Goal: Navigation & Orientation: Find specific page/section

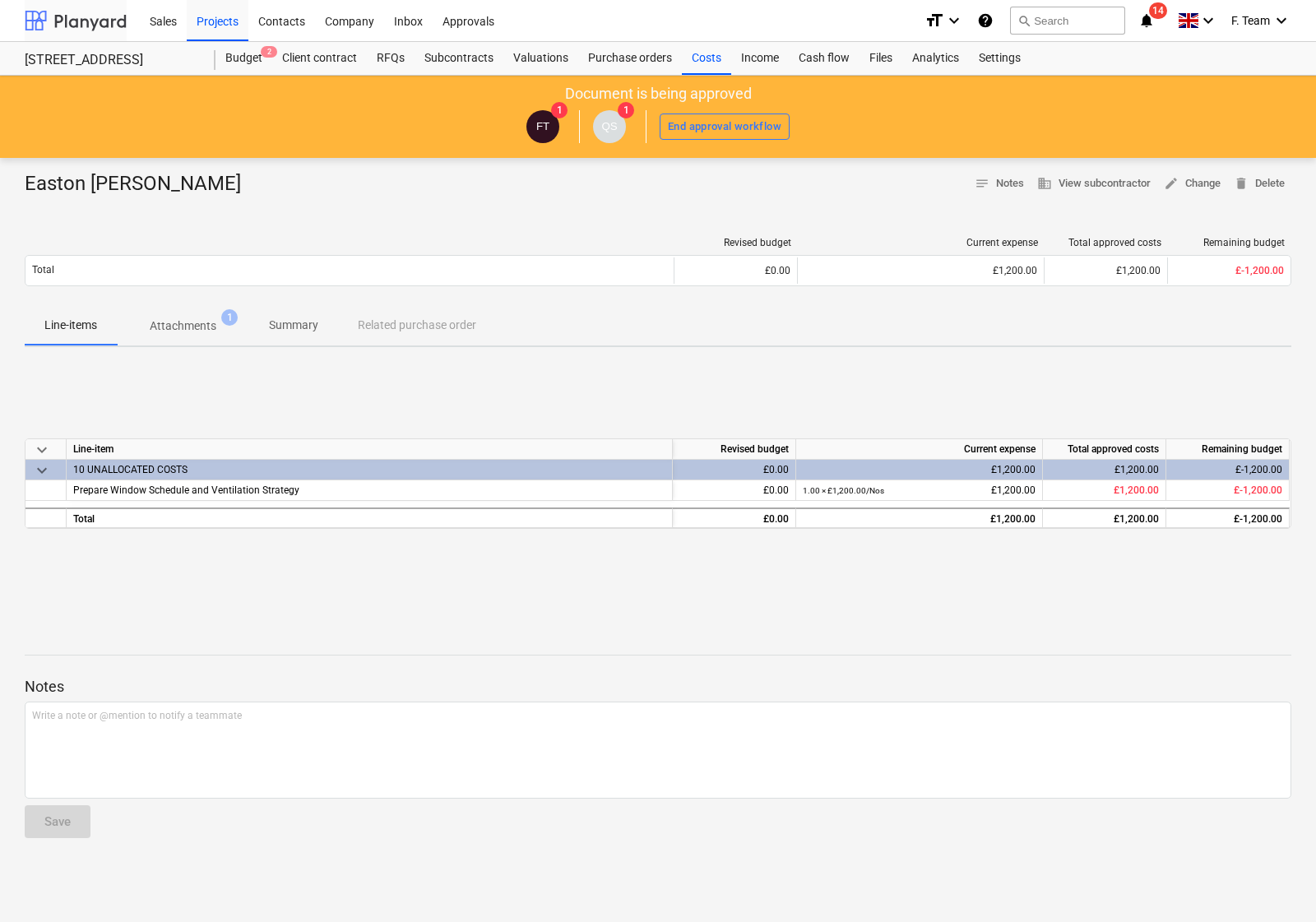
click at [84, 15] on div at bounding box center [75, 20] width 102 height 41
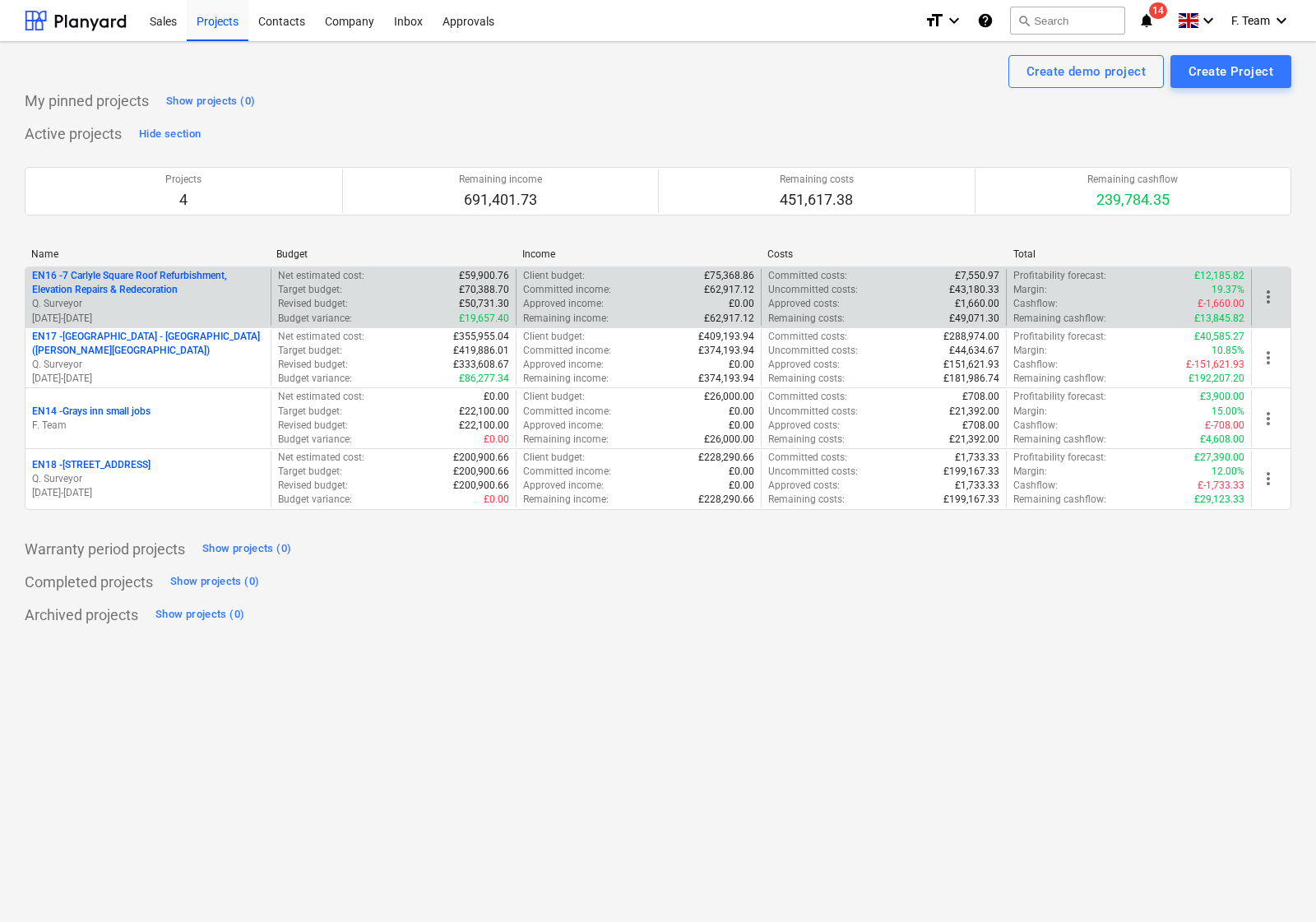
click at [122, 297] on p "Q. Surveyor" at bounding box center [148, 304] width 232 height 14
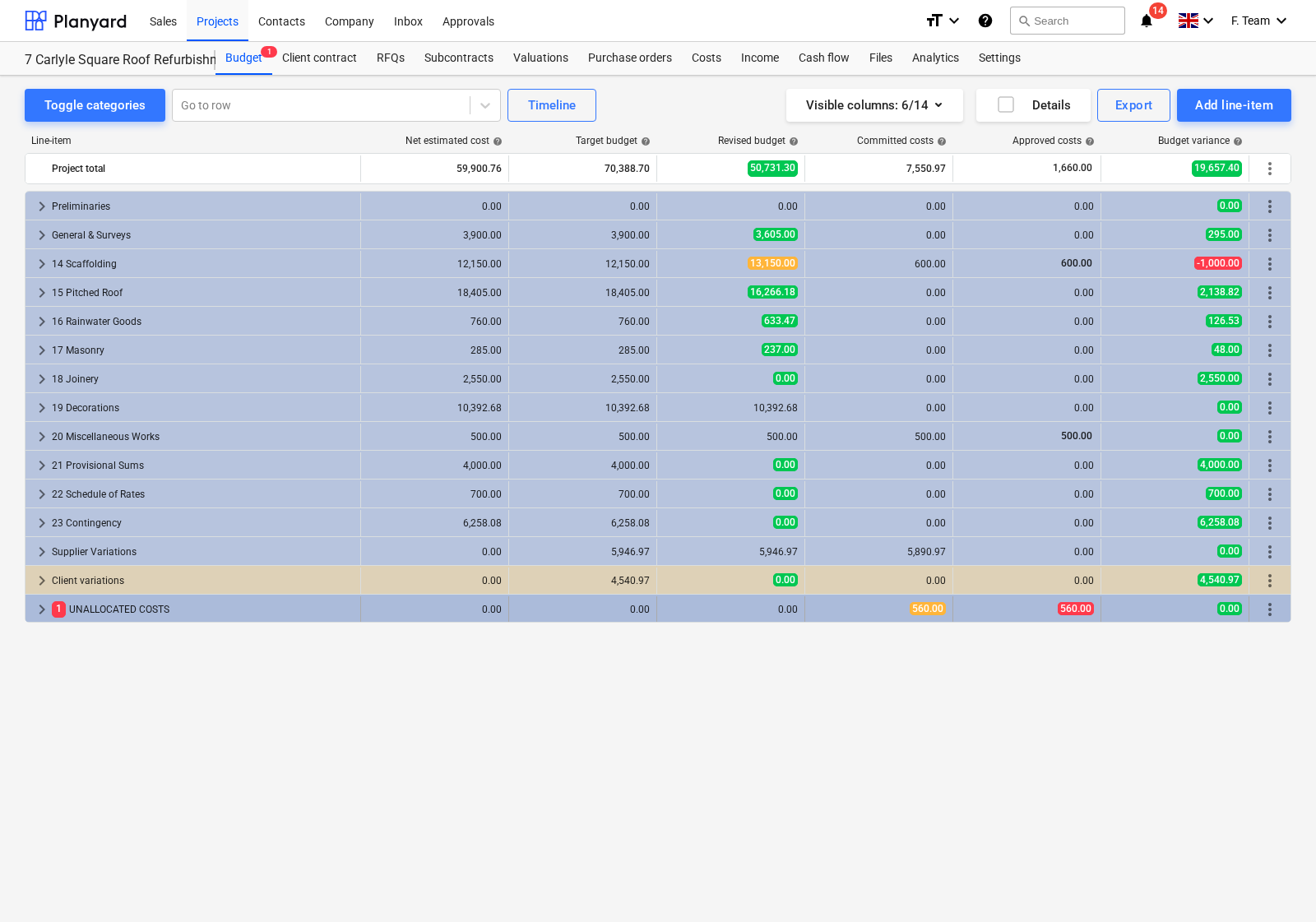
click at [107, 621] on div "1 UNALLOCATED COSTS" at bounding box center [202, 609] width 302 height 27
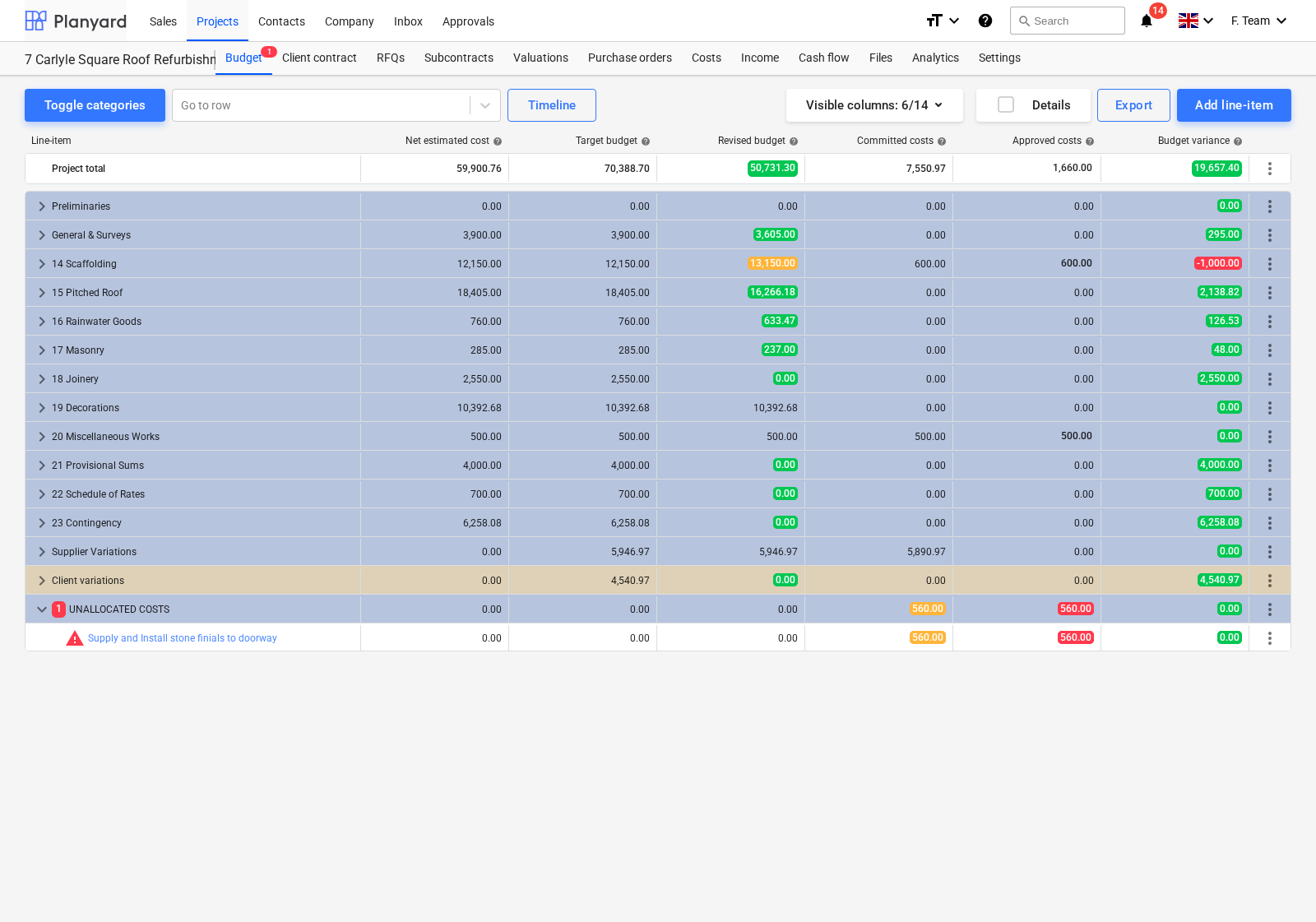
click at [79, 22] on div at bounding box center [75, 20] width 102 height 41
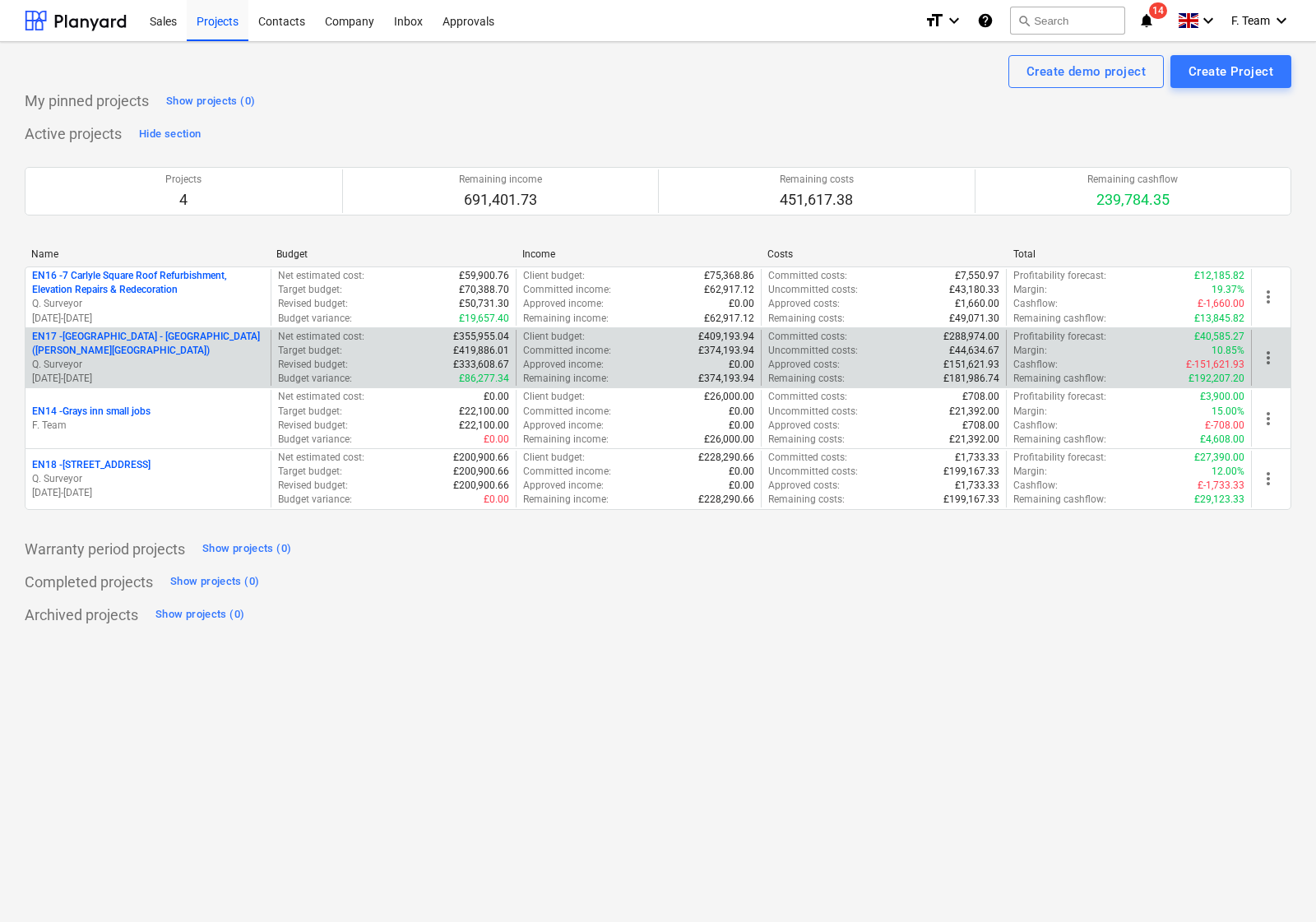
click at [132, 360] on p "Q. Surveyor" at bounding box center [148, 364] width 232 height 14
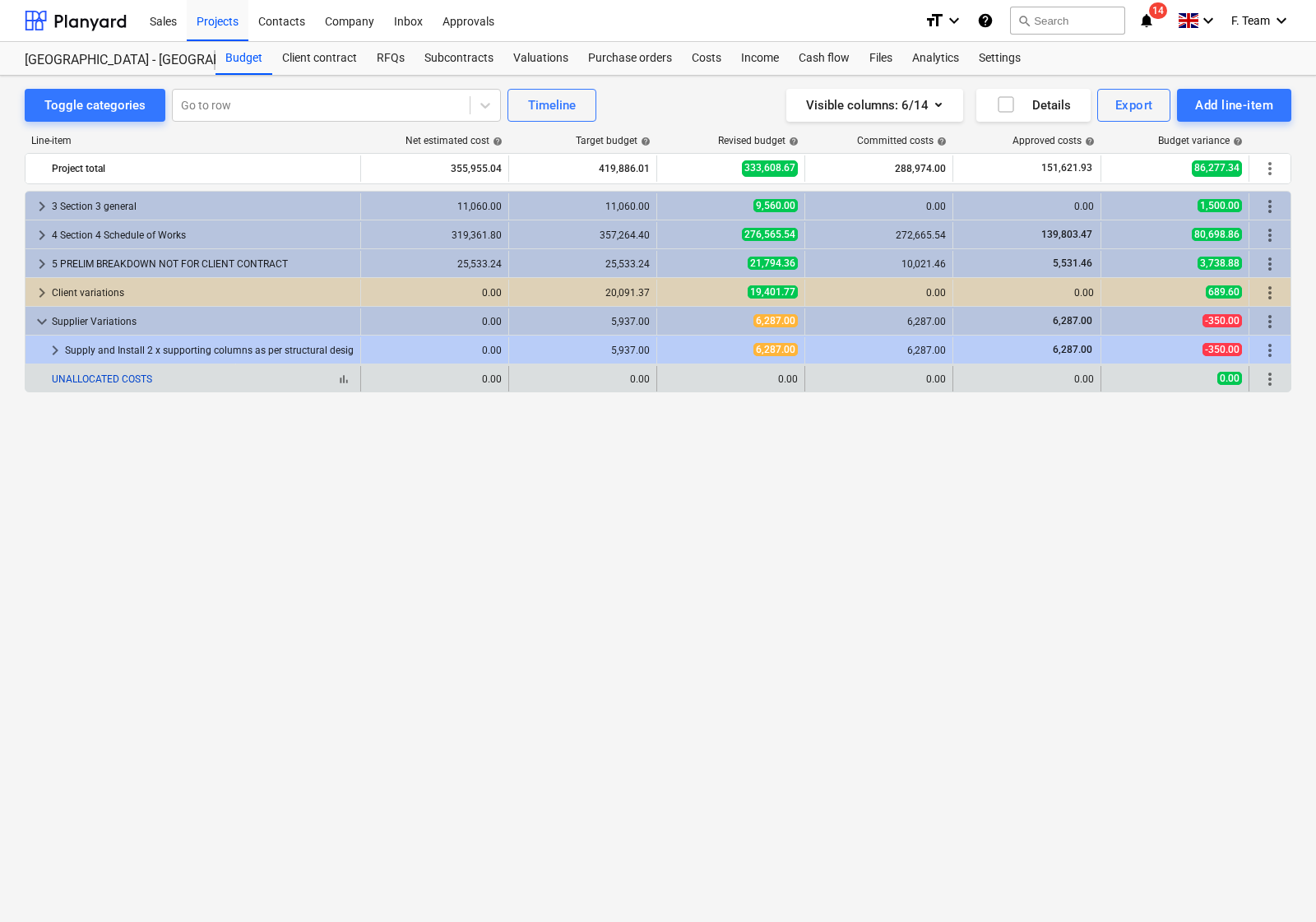
click at [100, 383] on link "UNALLOCATED COSTS" at bounding box center [101, 379] width 100 height 12
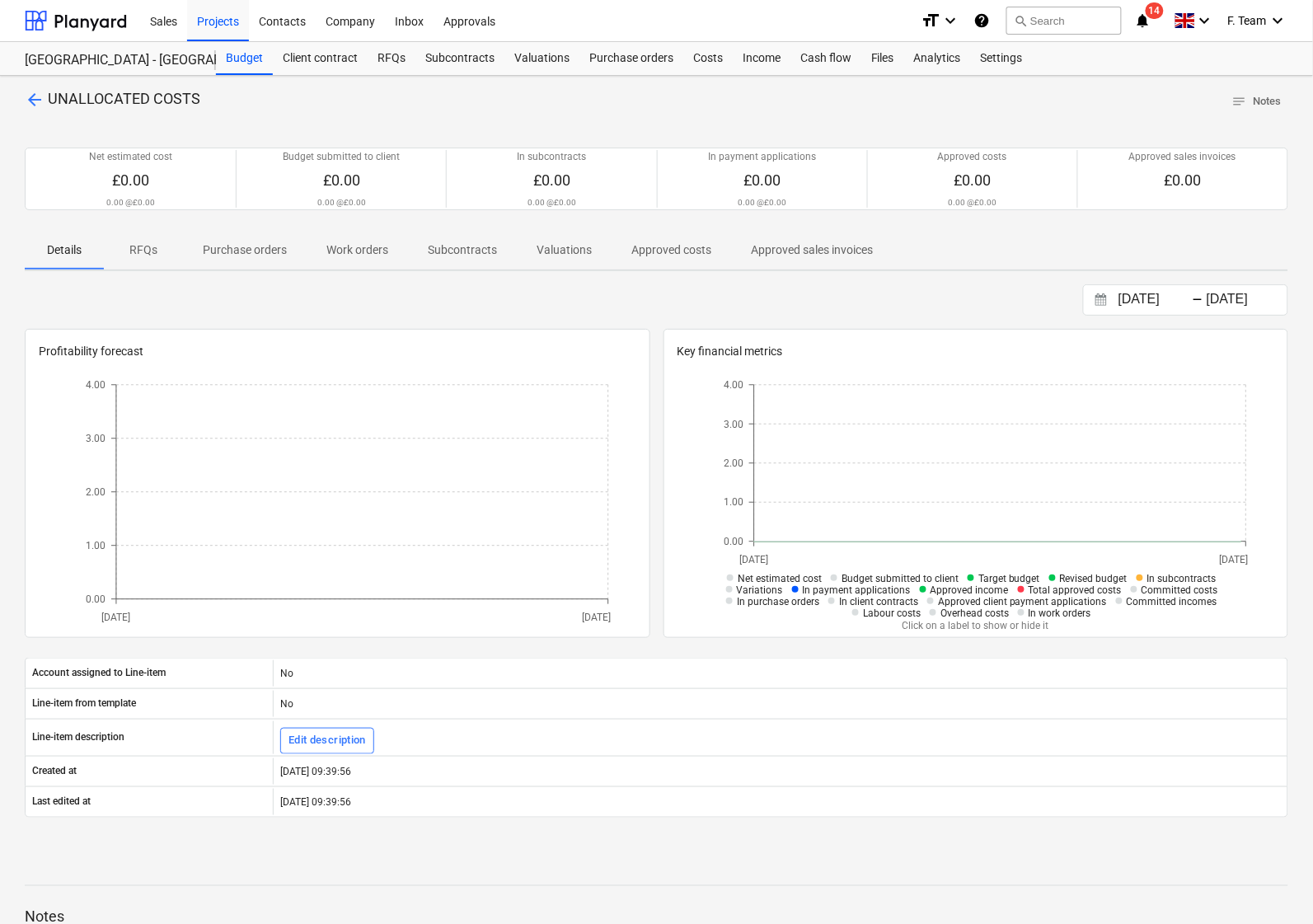
click at [26, 103] on span "arrow_back" at bounding box center [35, 100] width 20 height 20
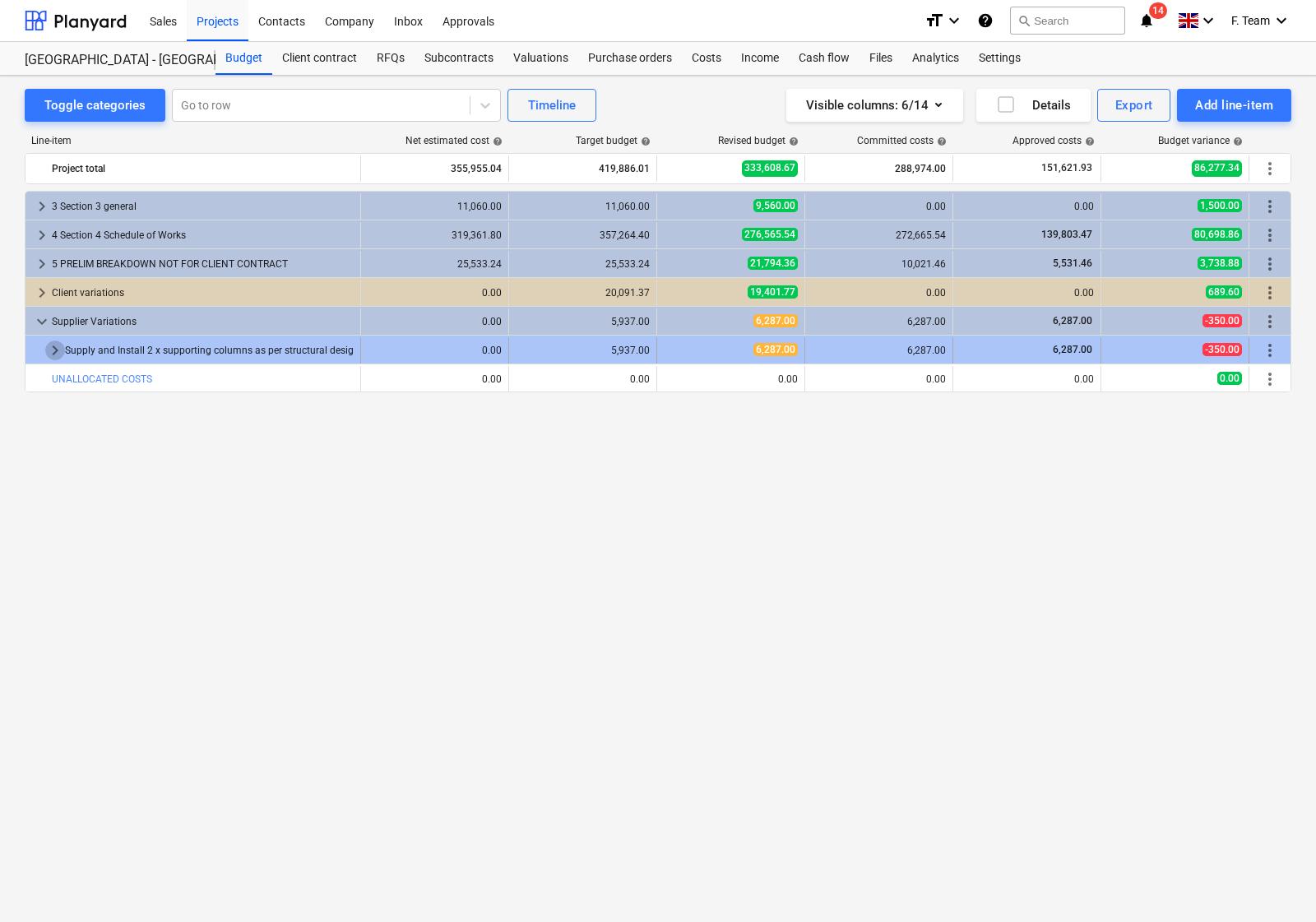
click at [48, 345] on span "keyboard_arrow_right" at bounding box center [55, 350] width 20 height 20
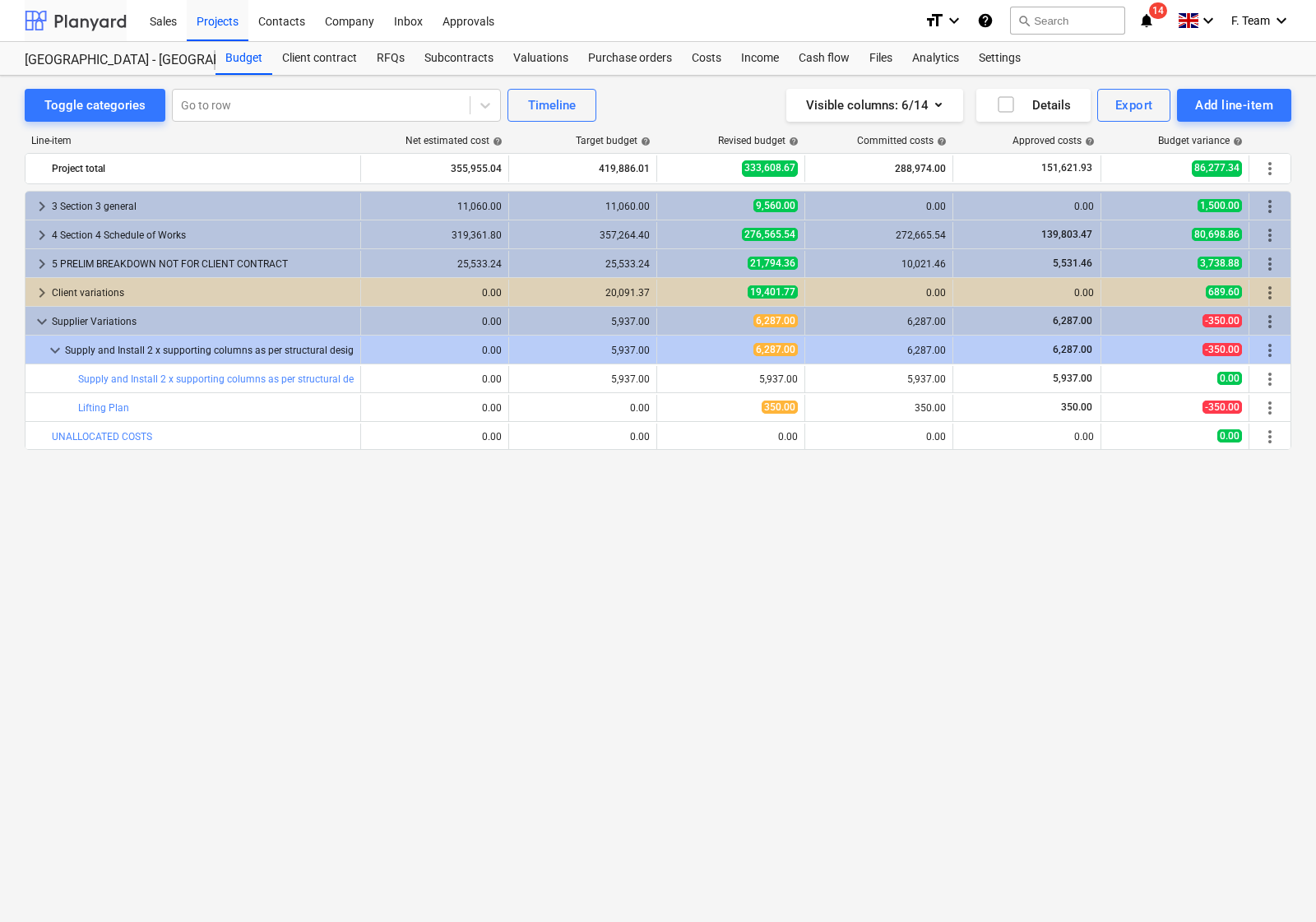
click at [60, 5] on div at bounding box center [75, 20] width 102 height 41
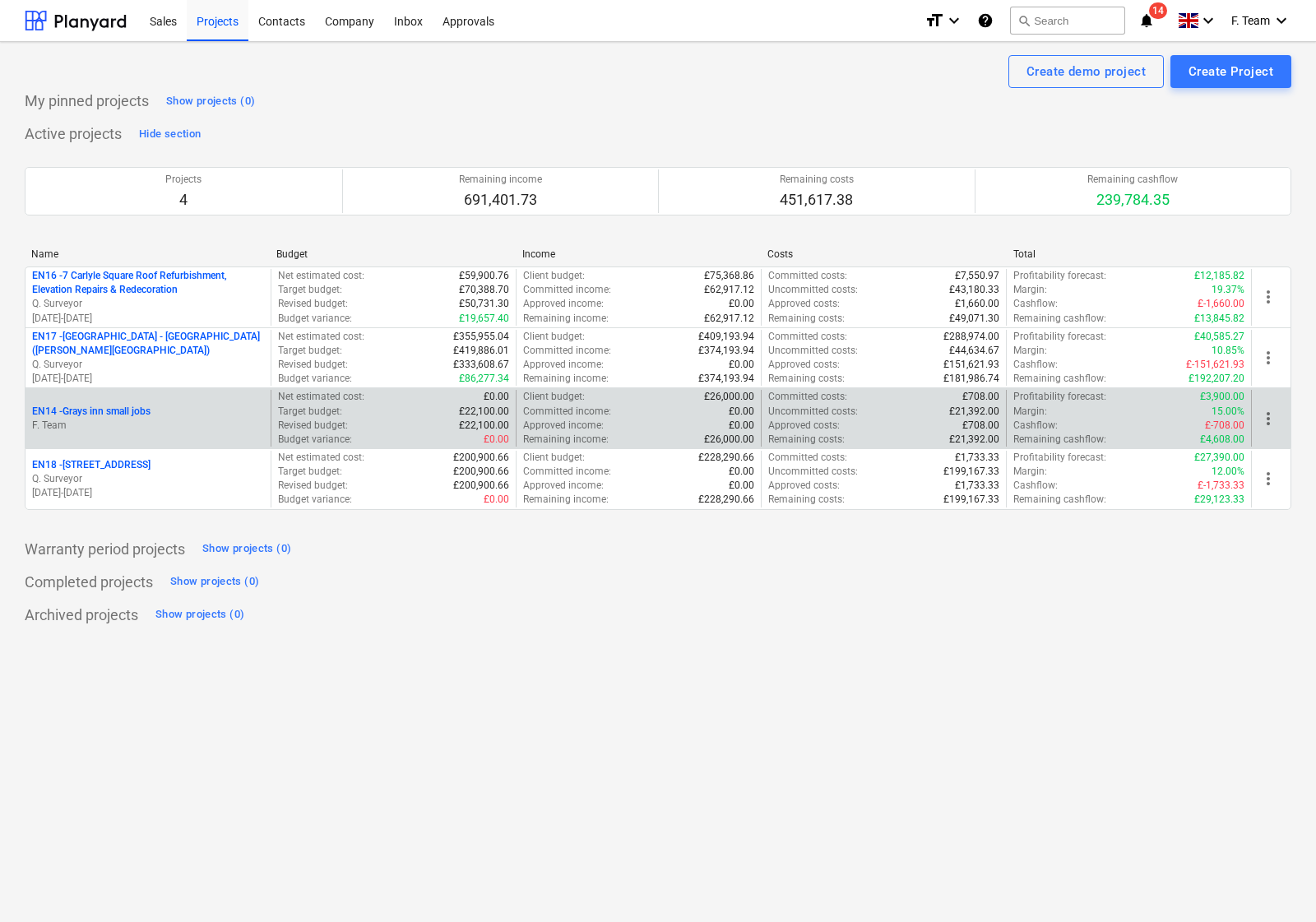
click at [162, 426] on p "F. Team" at bounding box center [148, 425] width 232 height 14
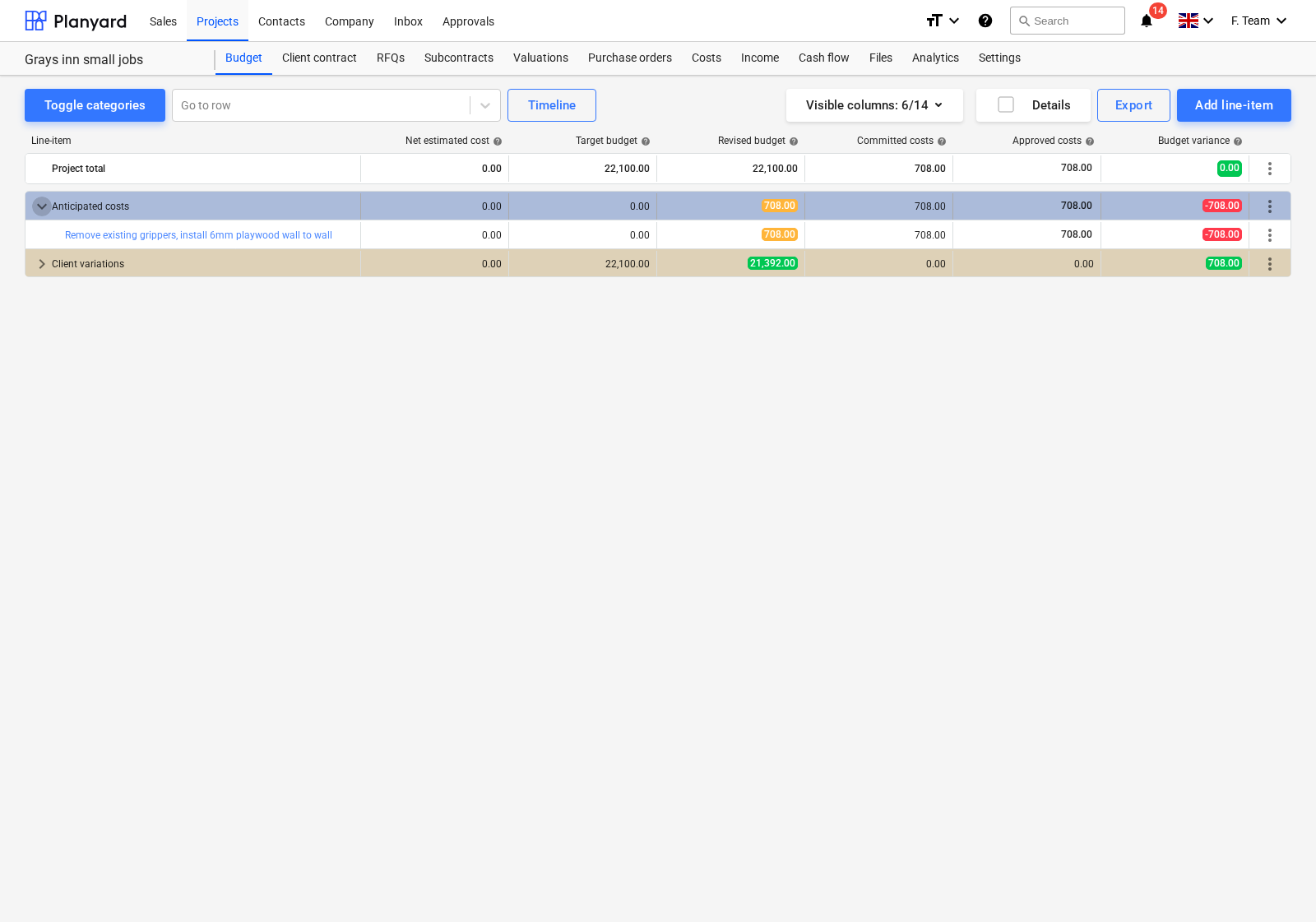
click at [42, 208] on span "keyboard_arrow_down" at bounding box center [42, 206] width 20 height 20
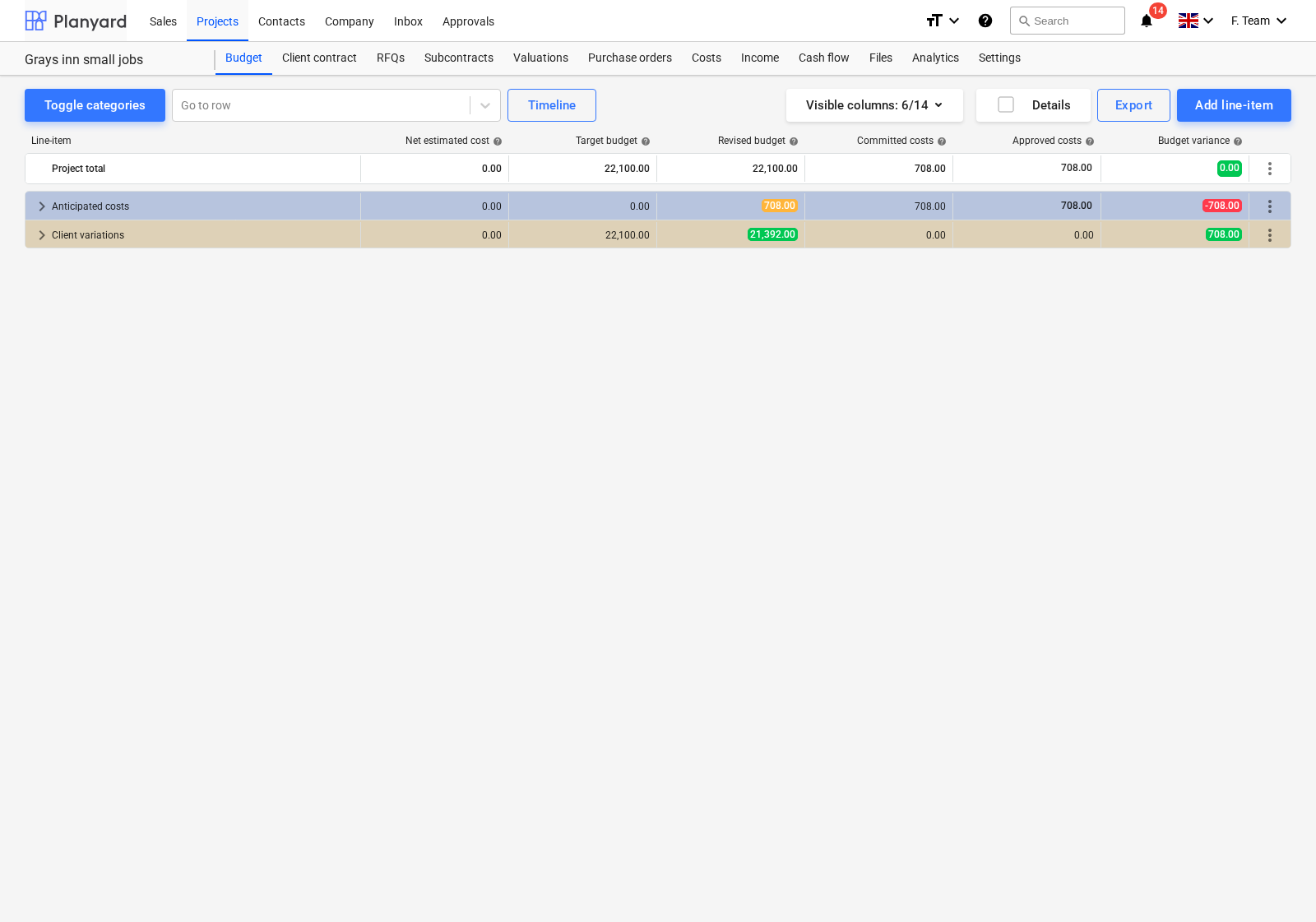
click at [72, 17] on div at bounding box center [75, 20] width 102 height 41
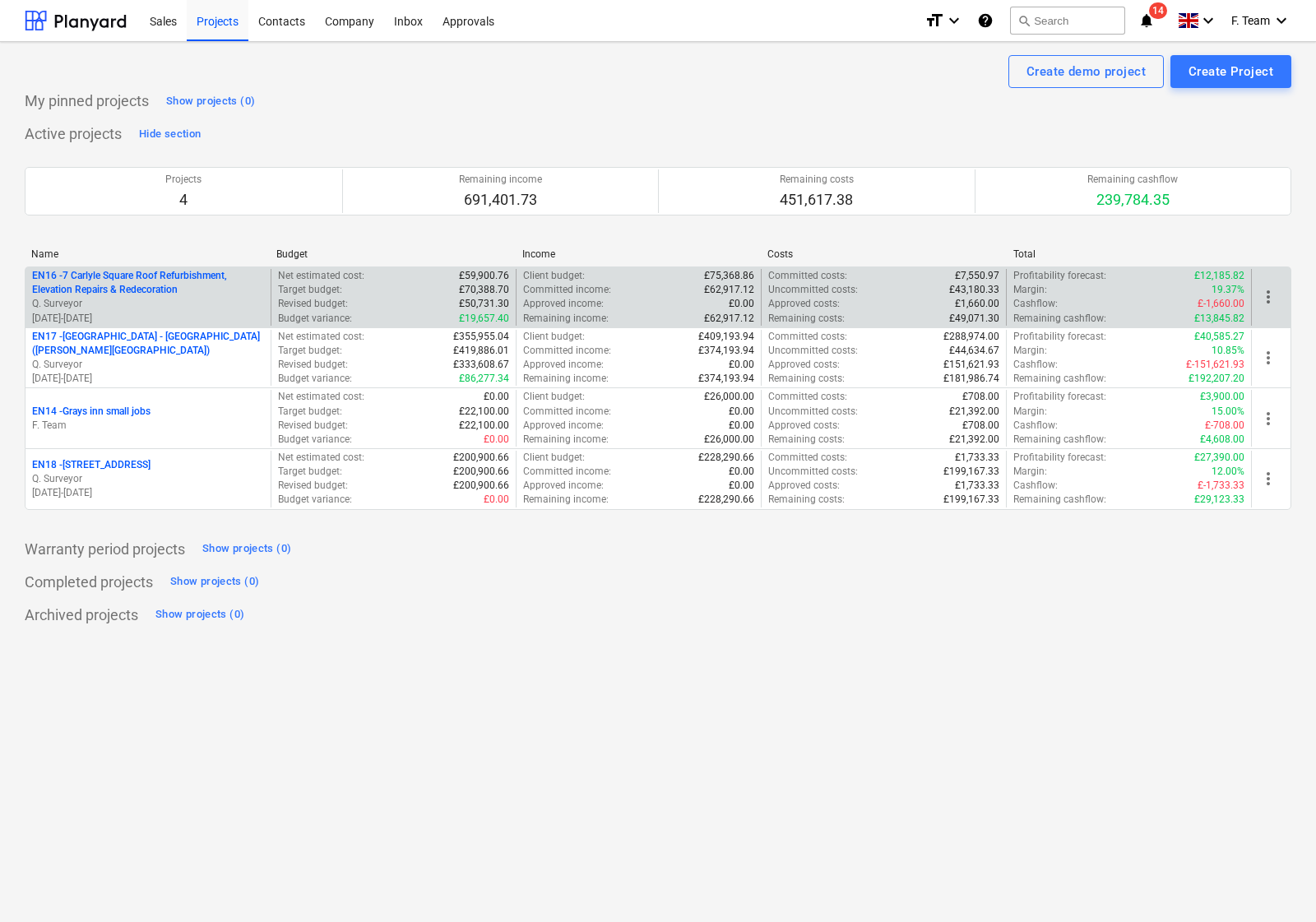
click at [149, 300] on p "Q. Surveyor" at bounding box center [148, 304] width 232 height 14
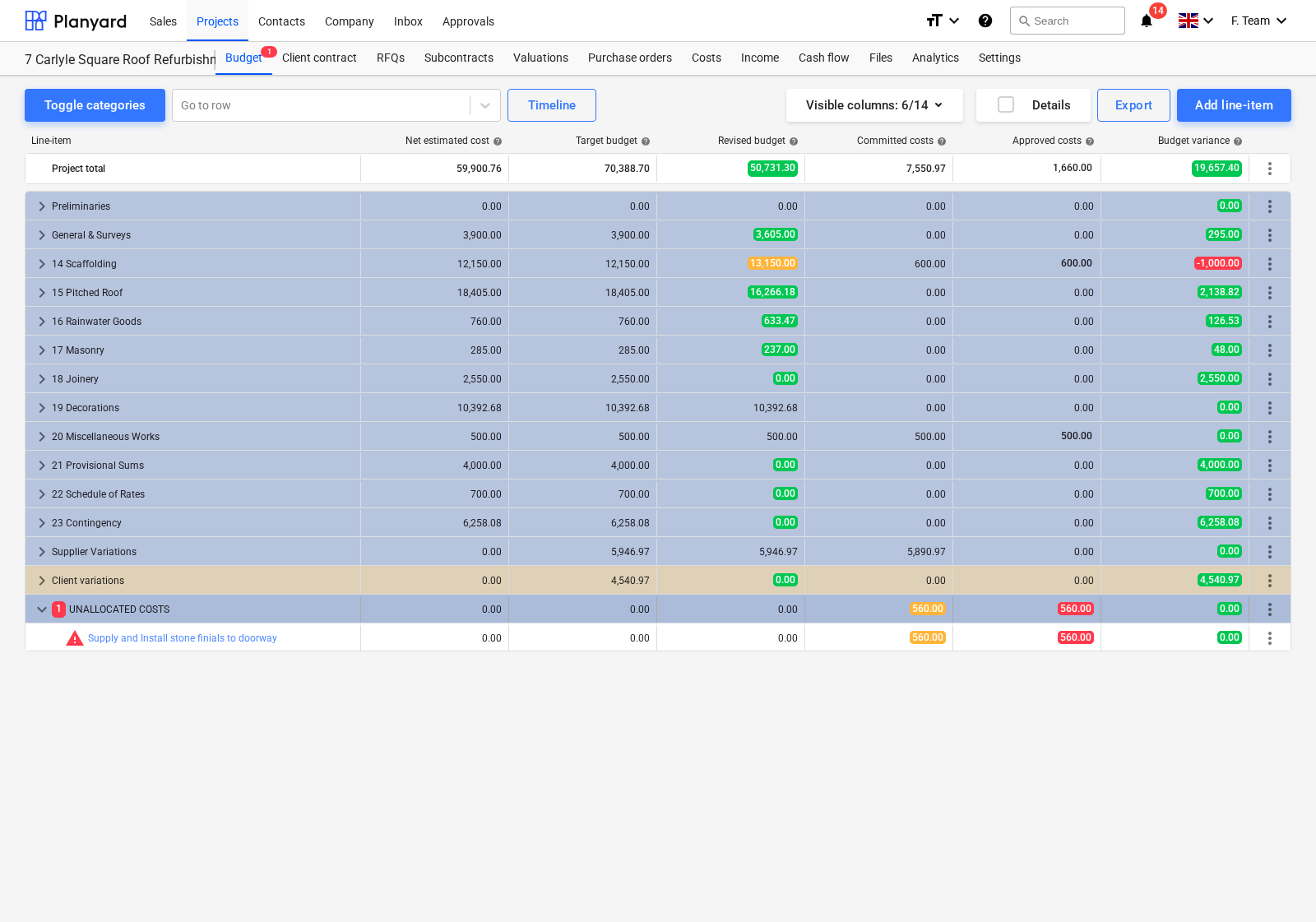
click at [37, 609] on span "keyboard_arrow_down" at bounding box center [42, 609] width 20 height 20
click at [37, 610] on span "keyboard_arrow_right" at bounding box center [42, 609] width 20 height 20
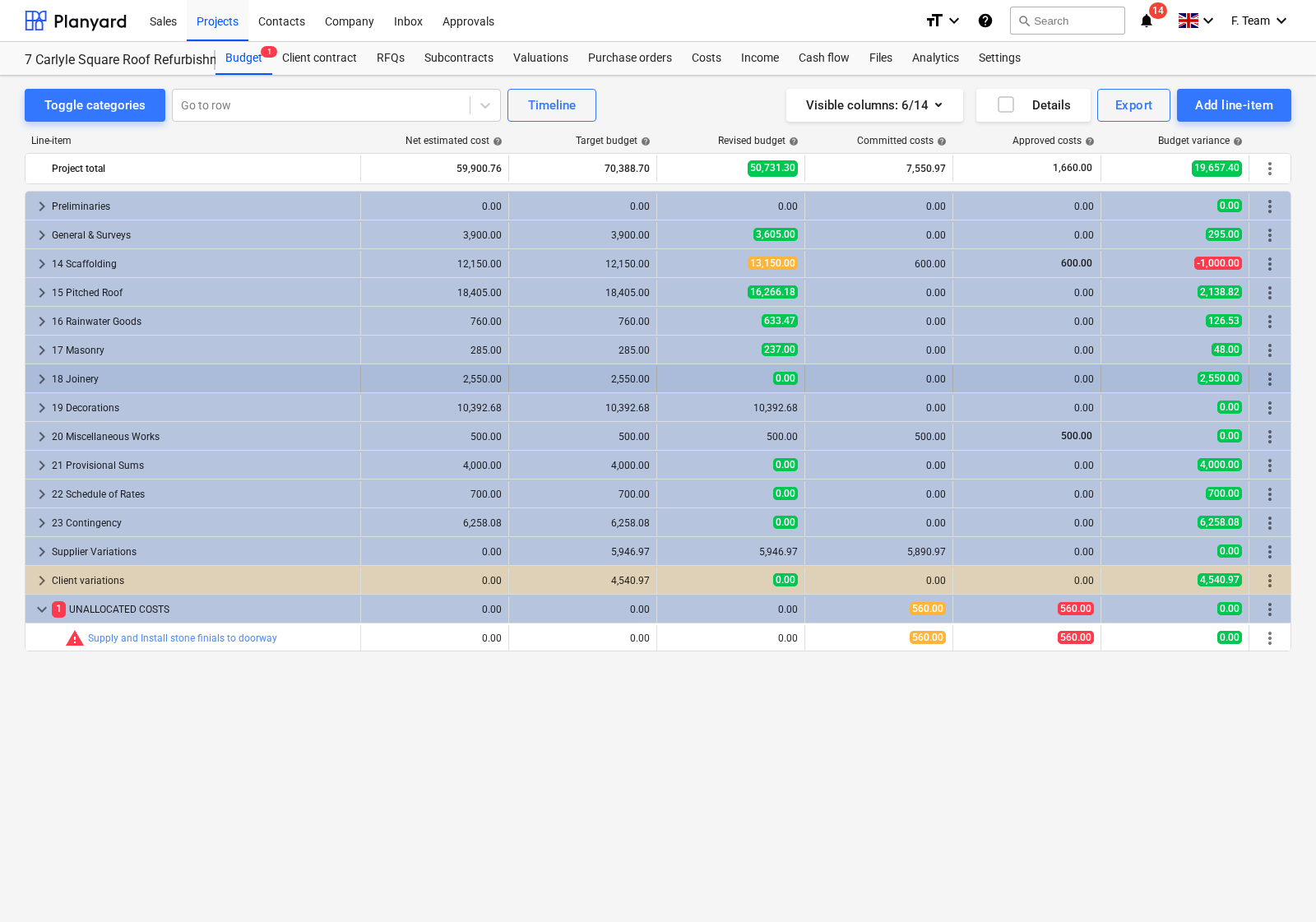
click at [39, 376] on span "keyboard_arrow_right" at bounding box center [42, 379] width 20 height 20
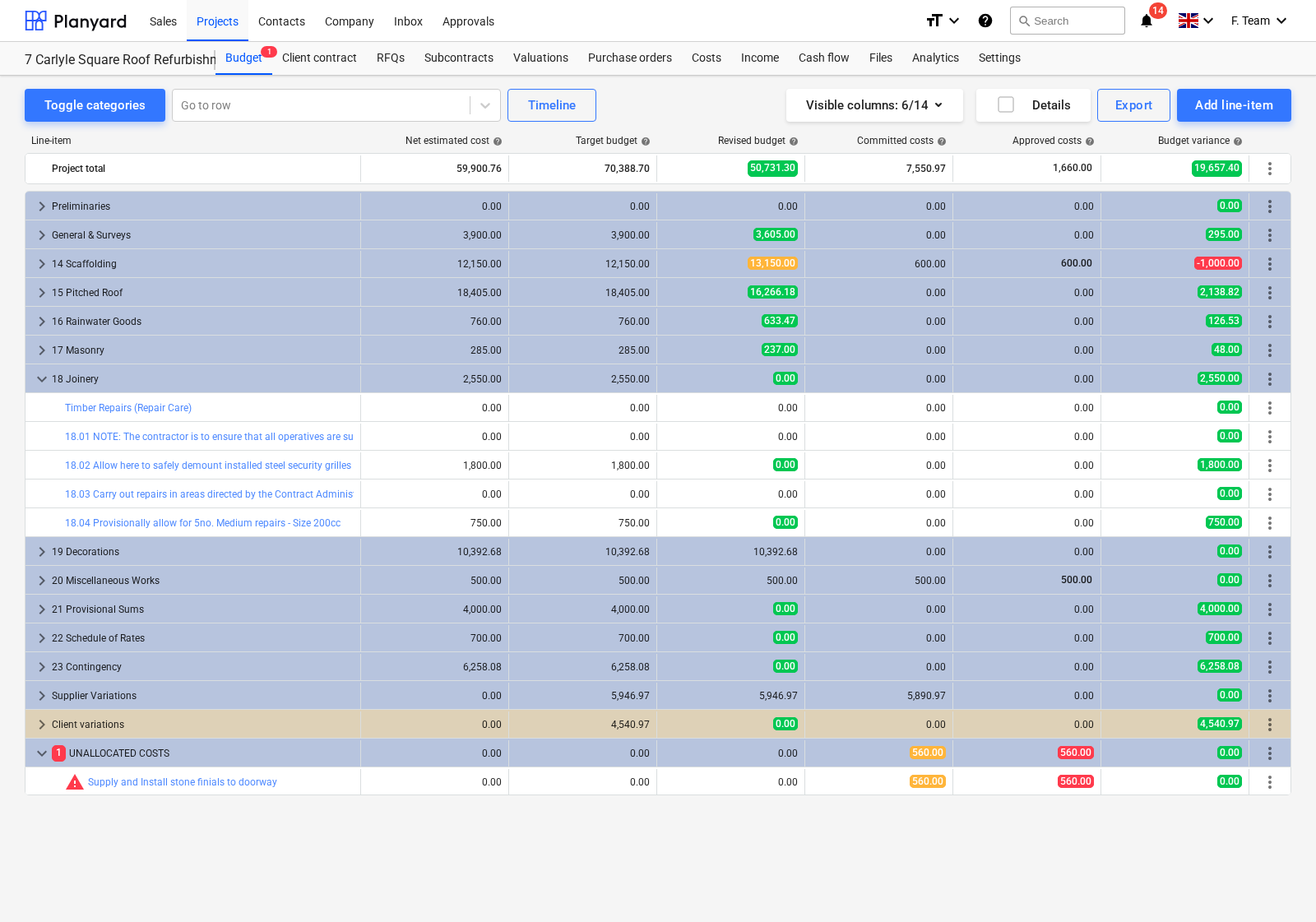
click at [39, 376] on span "keyboard_arrow_down" at bounding box center [42, 379] width 20 height 20
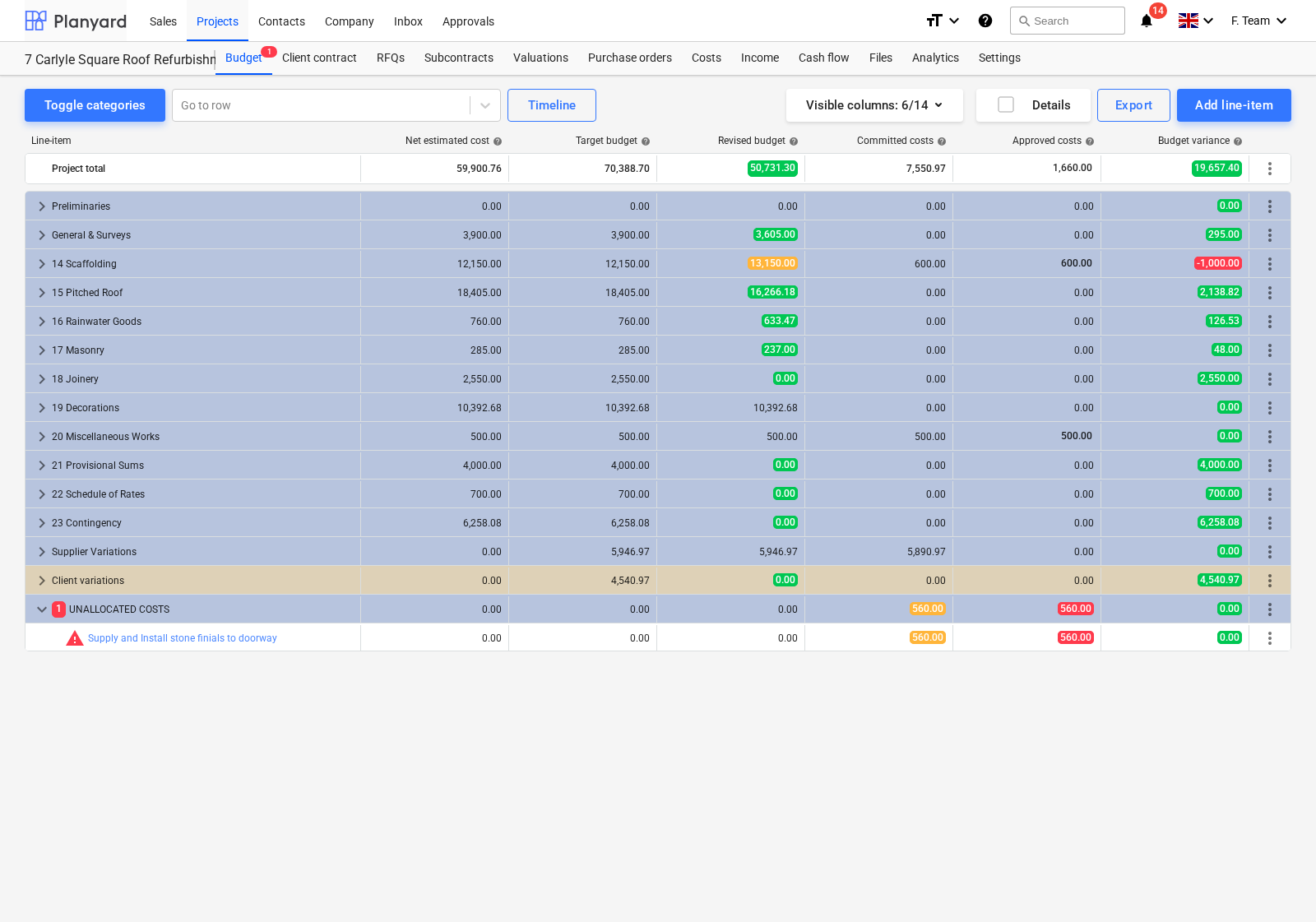
click at [75, 23] on div at bounding box center [75, 20] width 102 height 41
click at [55, 23] on div at bounding box center [75, 20] width 102 height 41
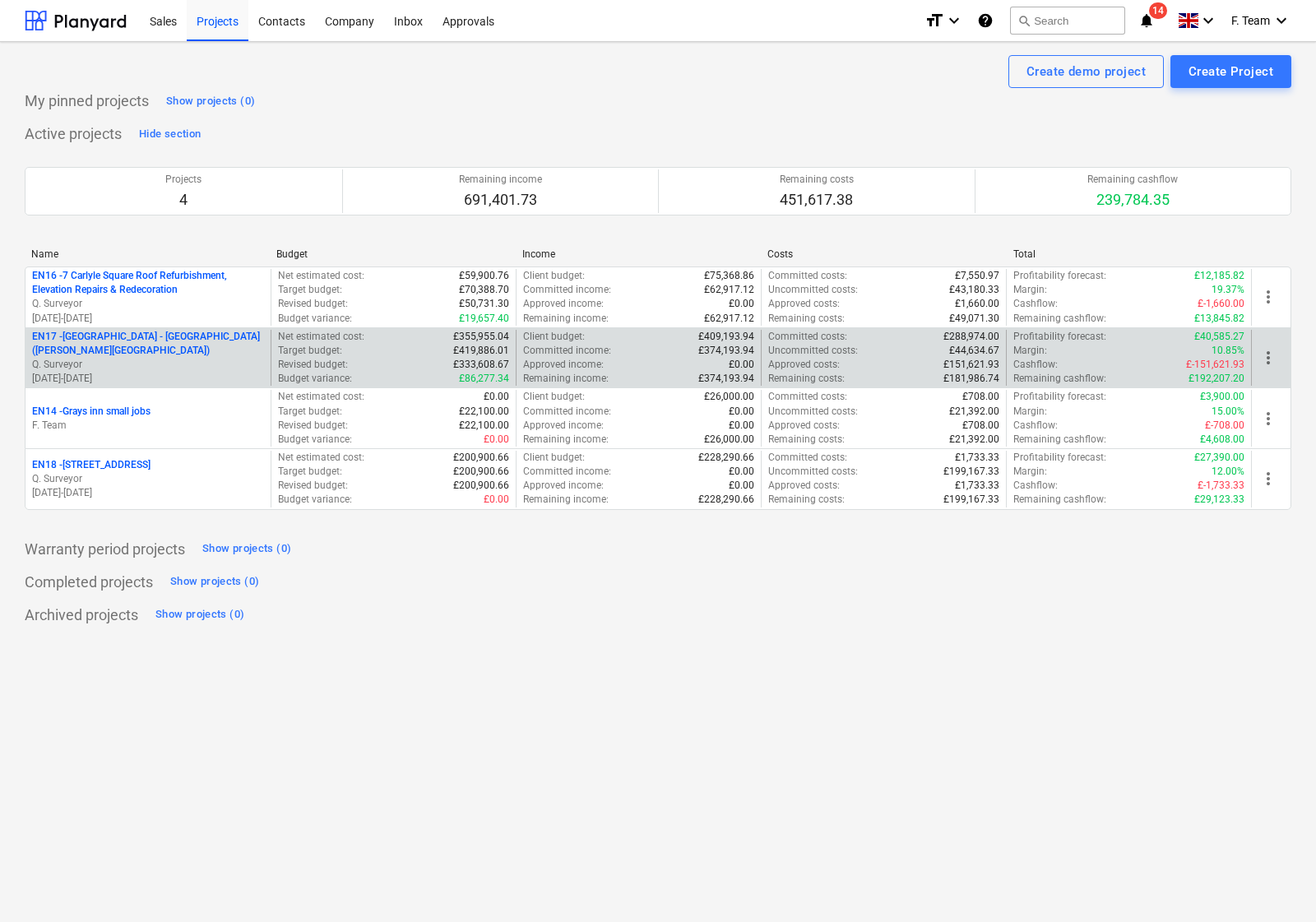
click at [165, 379] on p "[DATE] - [DATE]" at bounding box center [148, 378] width 232 height 14
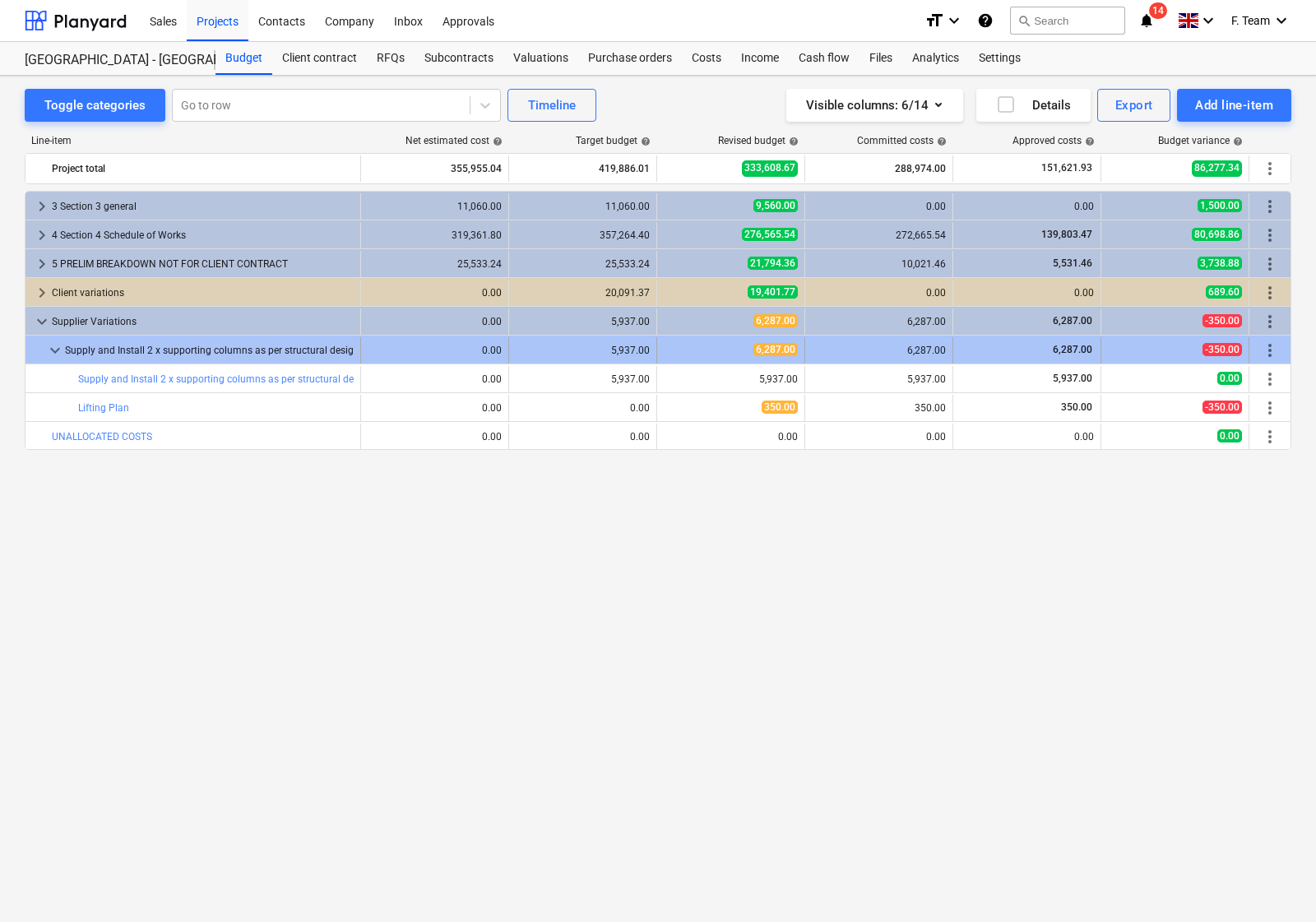
click at [48, 346] on span "keyboard_arrow_down" at bounding box center [55, 350] width 20 height 20
